Goal: Find specific page/section: Find specific page/section

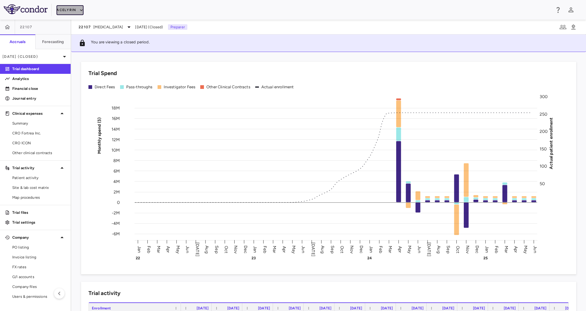
click at [74, 10] on button "Acelyrin" at bounding box center [70, 10] width 27 height 10
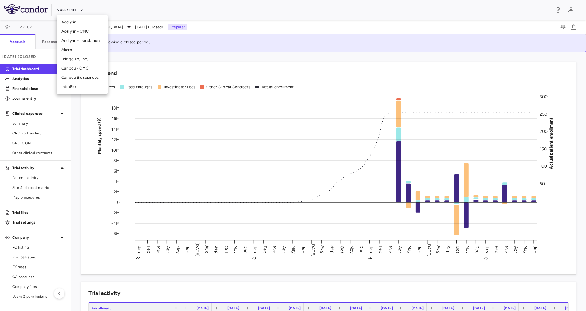
click at [89, 83] on li "IntraBio" at bounding box center [82, 86] width 51 height 9
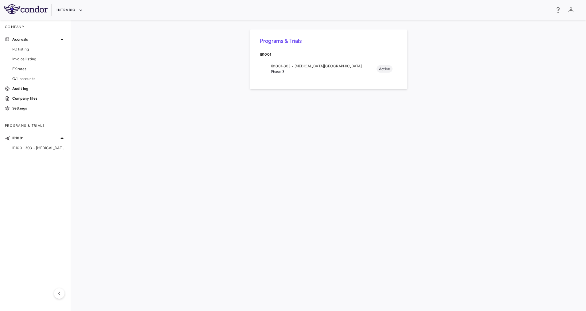
click at [283, 68] on span "IB1001-303 • [MEDICAL_DATA][GEOGRAPHIC_DATA]" at bounding box center [324, 66] width 106 height 6
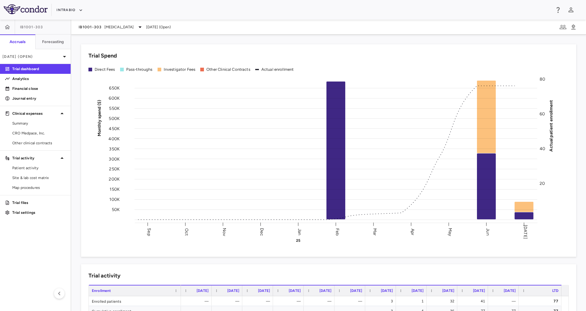
drag, startPoint x: 245, startPoint y: 272, endPoint x: 188, endPoint y: 54, distance: 225.4
click at [188, 54] on div "Trial Spend" at bounding box center [328, 56] width 480 height 8
